Goal: Find specific page/section: Find specific page/section

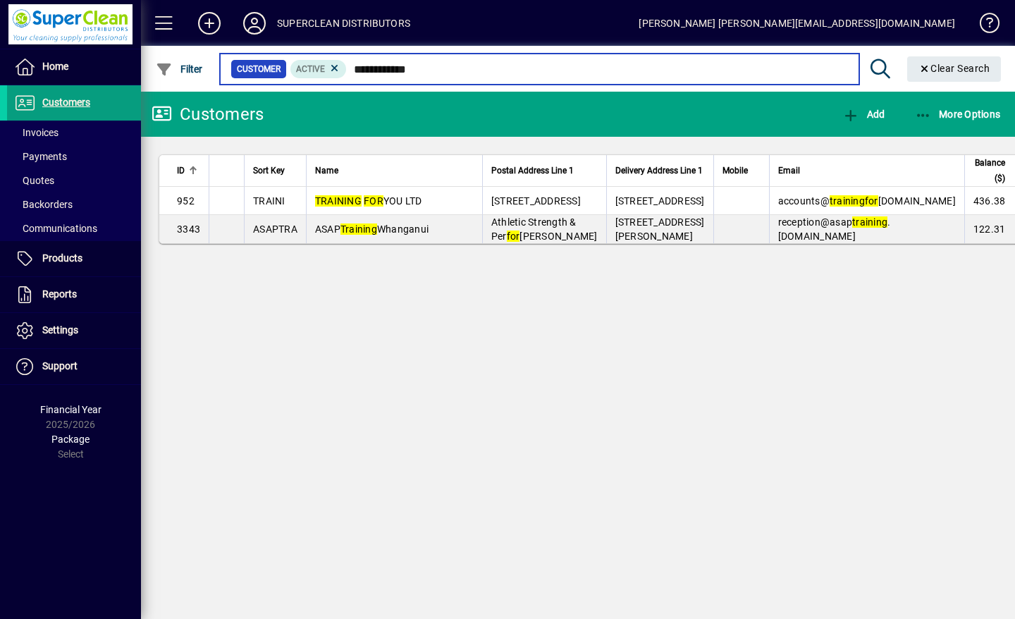
type input "**********"
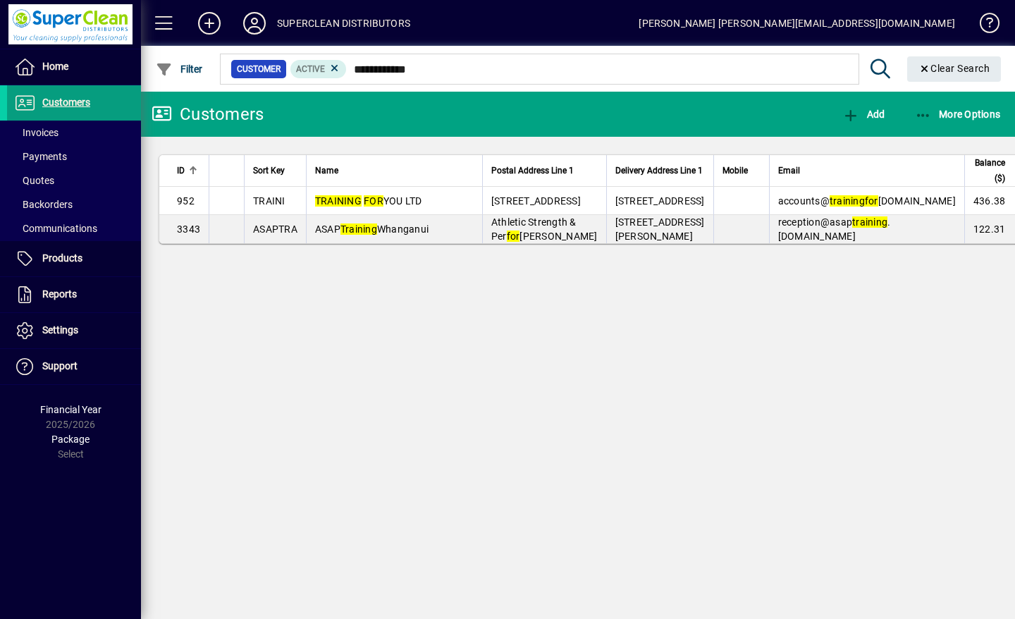
click at [414, 206] on span "TRAINING FOR YOU LTD" at bounding box center [368, 200] width 107 height 11
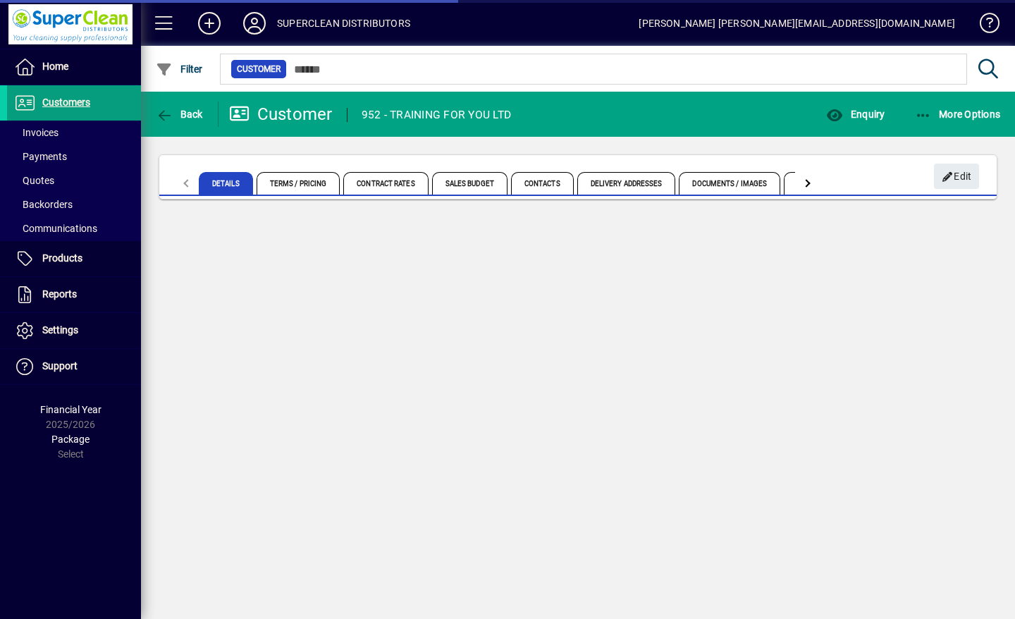
click at [855, 118] on span "Enquiry" at bounding box center [855, 114] width 58 height 11
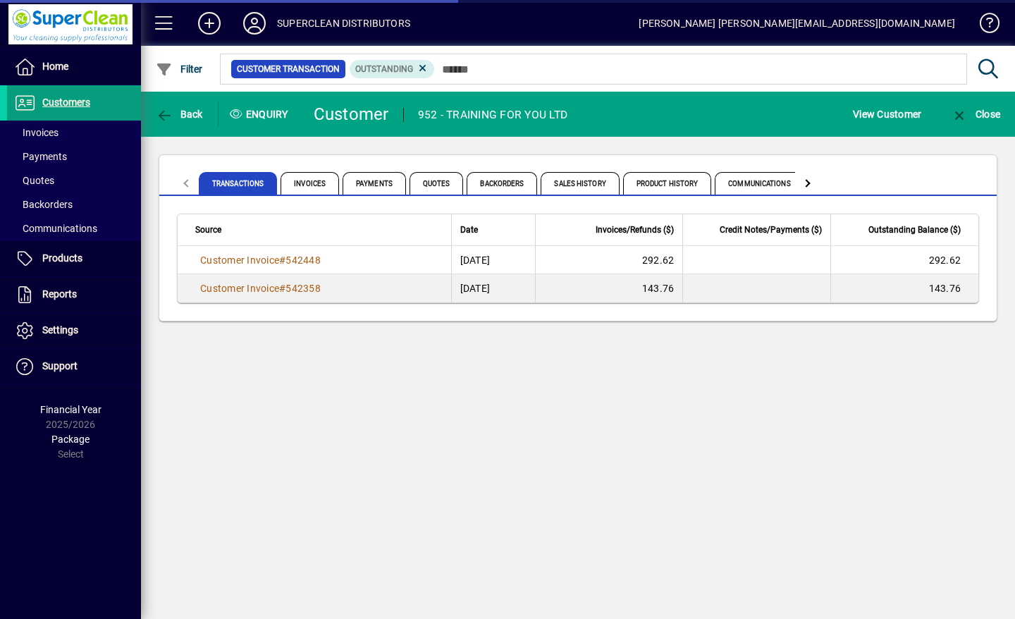
click at [312, 193] on span "Invoices" at bounding box center [309, 183] width 58 height 23
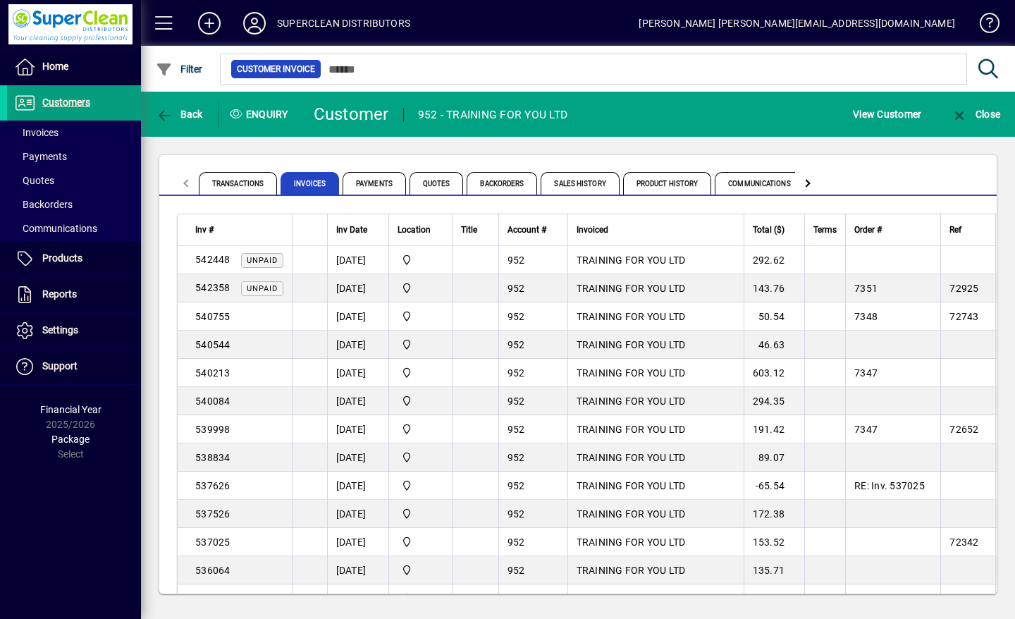
click at [263, 22] on icon at bounding box center [254, 23] width 28 height 23
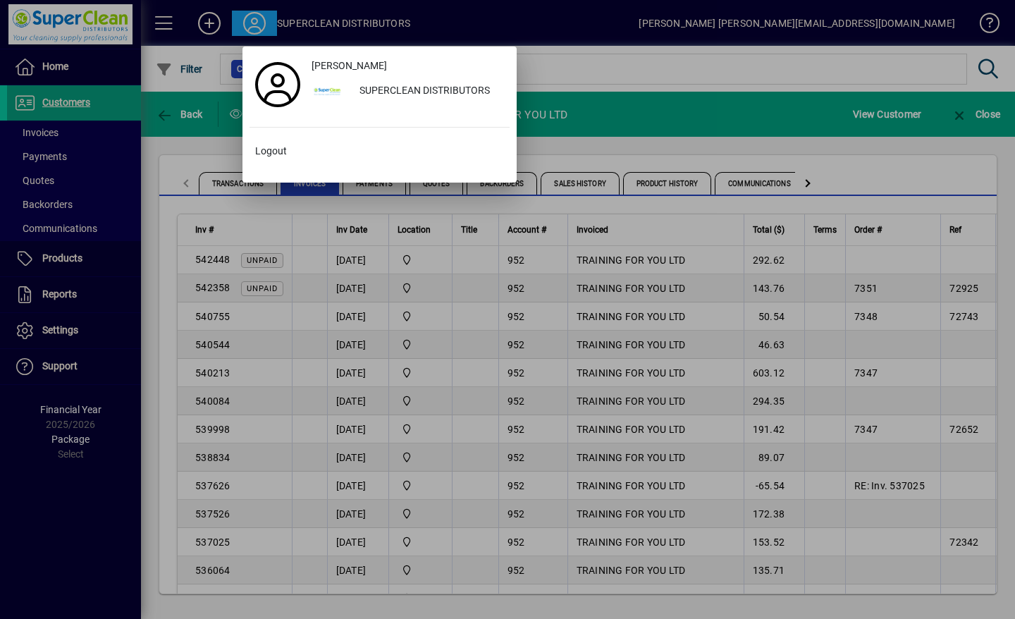
click at [273, 155] on span "Logout" at bounding box center [271, 151] width 32 height 15
